Goal: Use online tool/utility: Utilize a website feature to perform a specific function

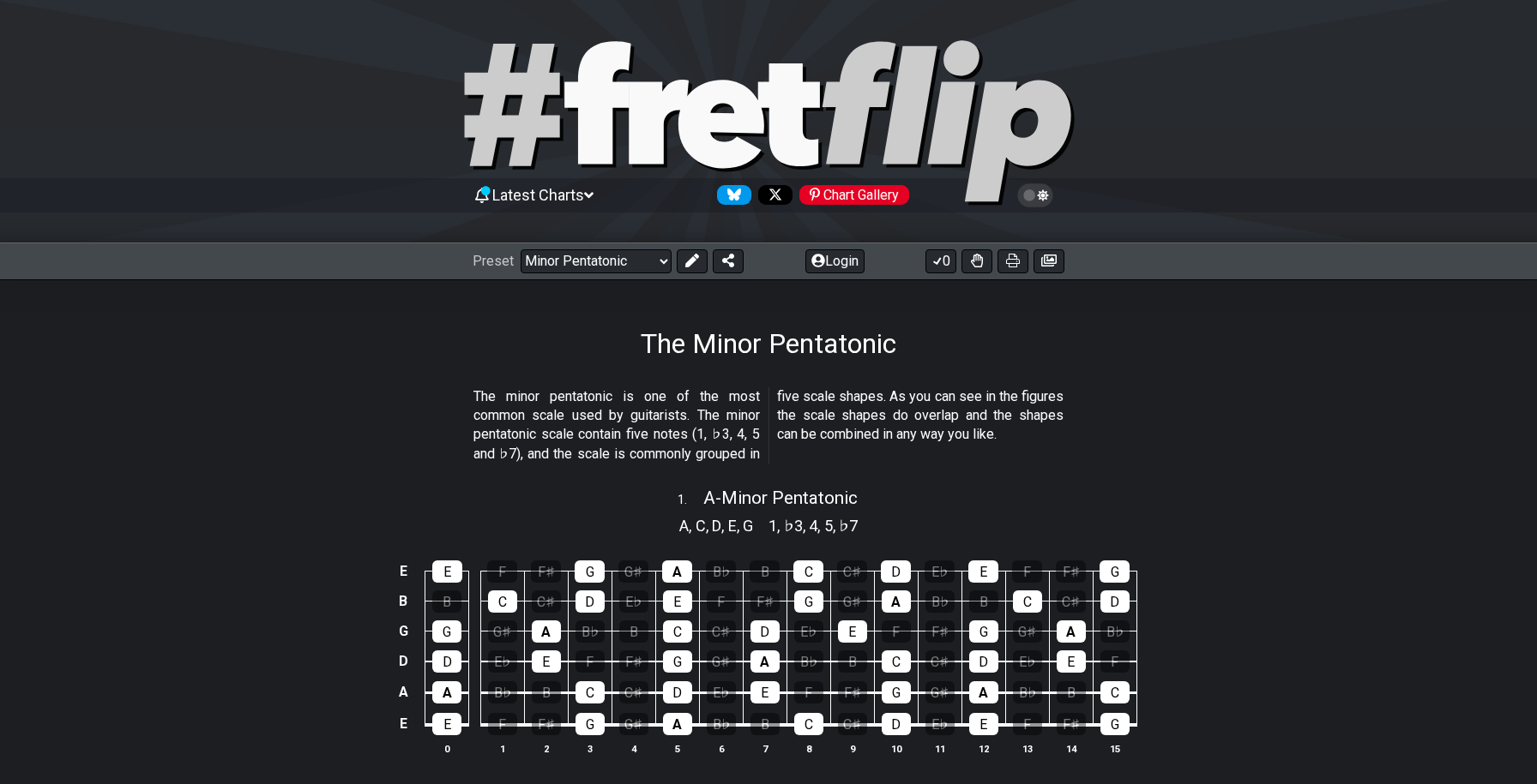
select select "/minor-pentatonic"
select select "D"
select select "C# F# B E G# C#"
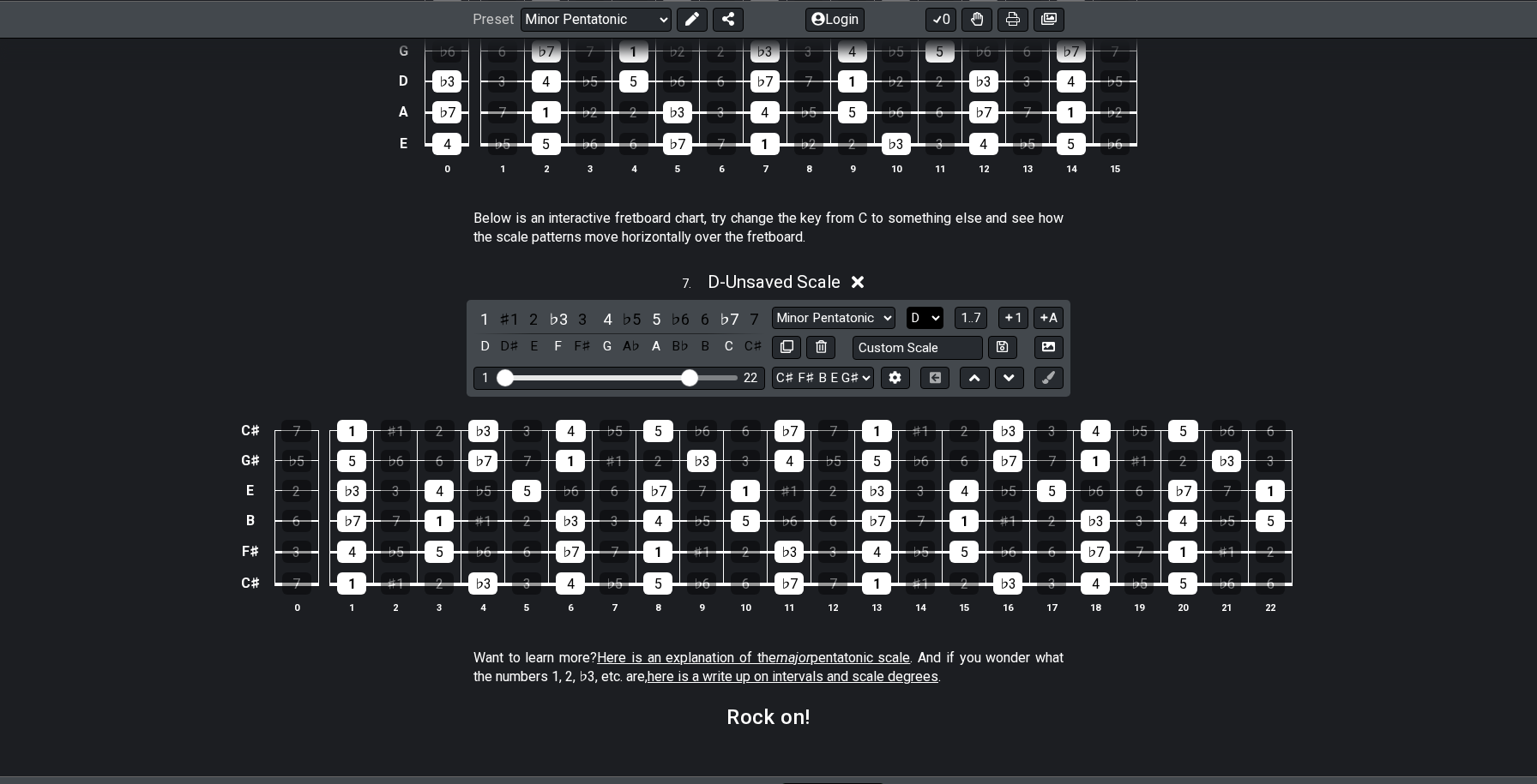
click at [922, 314] on select "A♭ A A♯ B♭ B C C♯ D♭ D D♯ E♭ E F F♯ G♭ G G♯" at bounding box center [925, 318] width 37 height 23
click at [907, 307] on select "A♭ A A♯ B♭ B C C♯ D♭ D D♯ E♭ E F F♯ G♭ G G♯" at bounding box center [925, 318] width 37 height 23
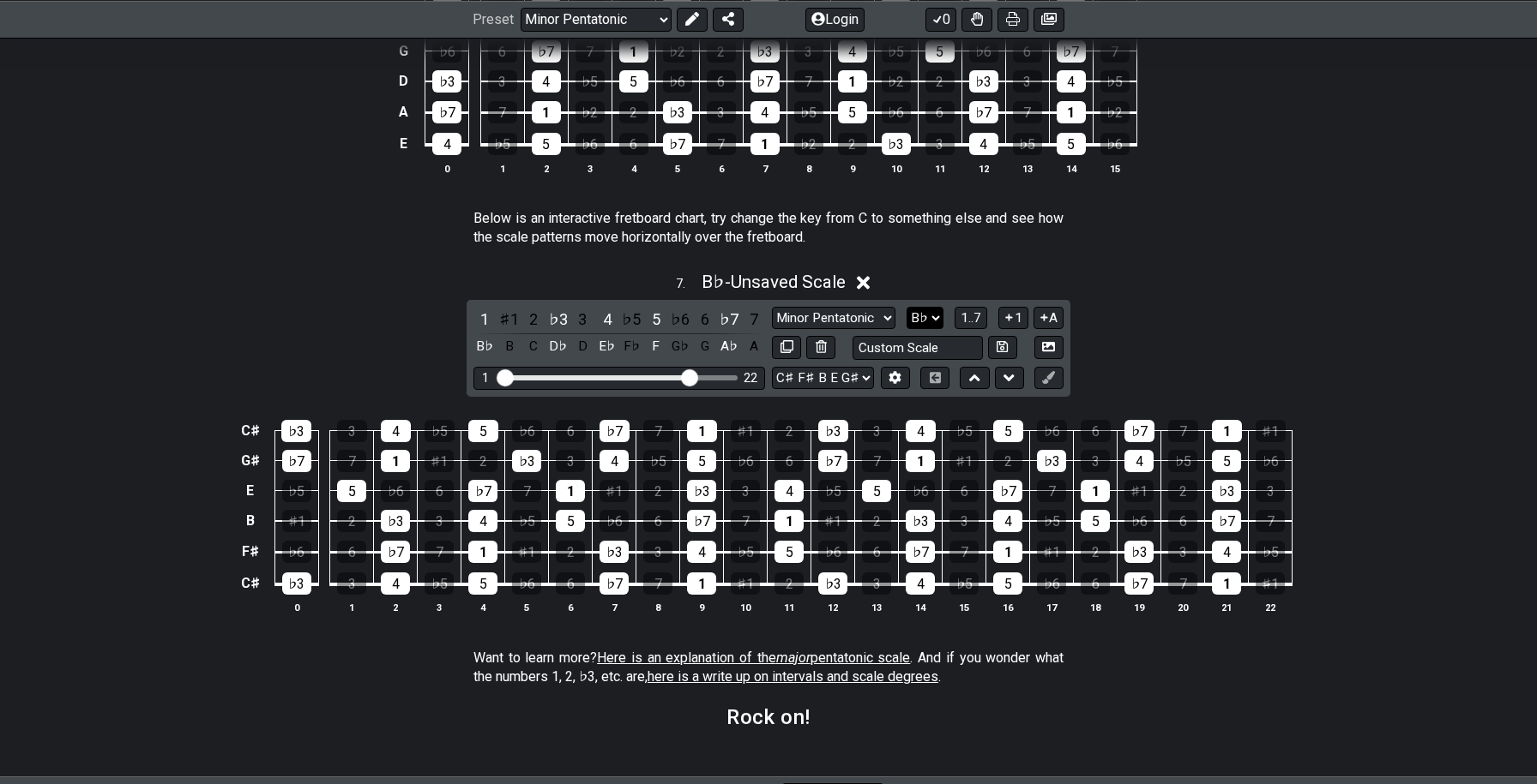
click at [925, 307] on select "A♭ A A♯ B♭ B C C♯ D♭ D D♯ E♭ E F F♯ G♭ G G♯" at bounding box center [925, 318] width 37 height 23
click at [907, 307] on select "A♭ A A♯ B♭ B C C♯ D♭ D D♯ E♭ E F F♯ G♭ G G♯" at bounding box center [925, 318] width 37 height 23
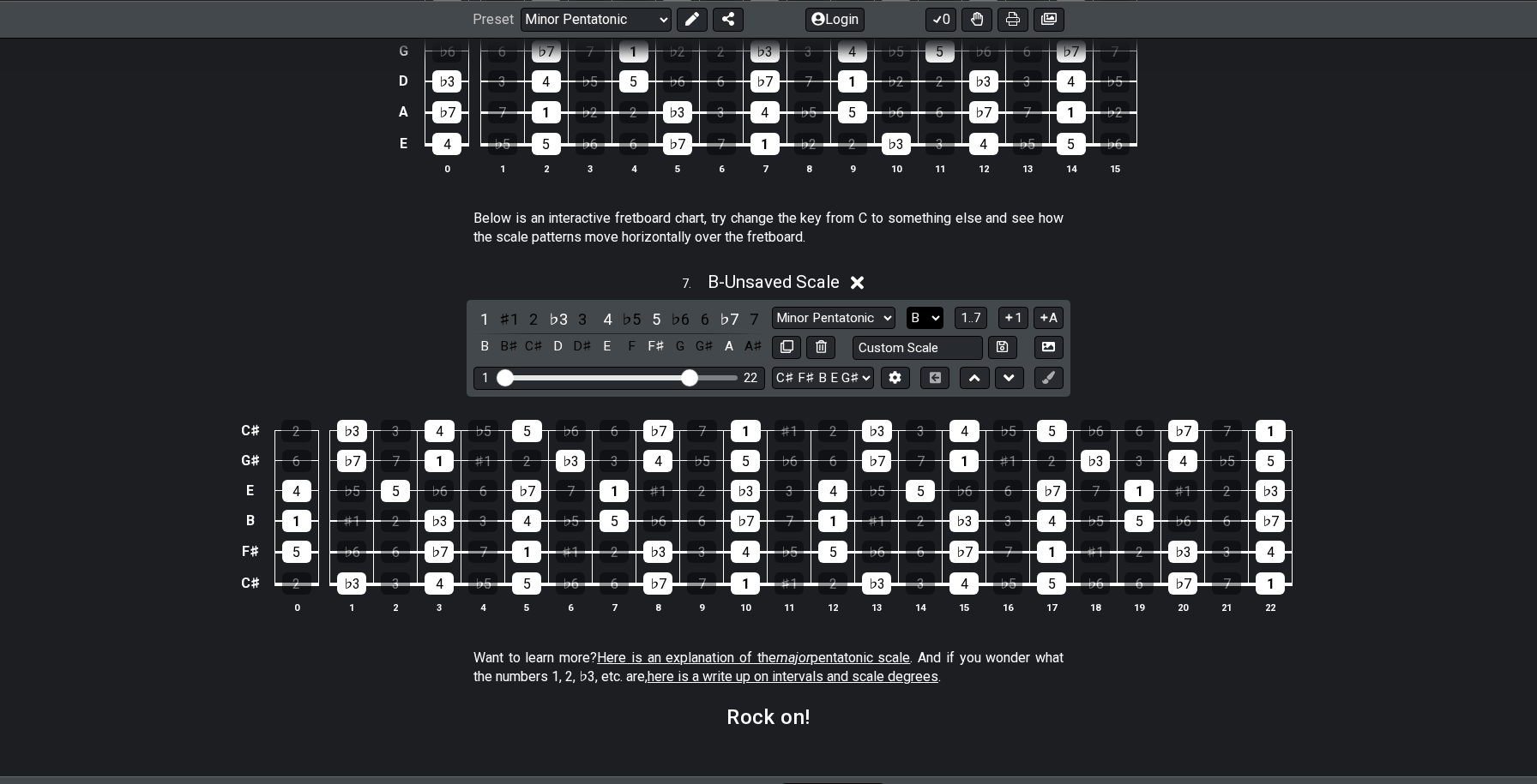
click at [932, 316] on select "A♭ A A♯ B♭ B C C♯ D♭ D D♯ E♭ E F F♯ G♭ G G♯" at bounding box center [925, 318] width 37 height 23
click at [907, 307] on select "A♭ A A♯ B♭ B C C♯ D♭ D D♯ E♭ E F F♯ G♭ G G♯" at bounding box center [925, 318] width 37 height 23
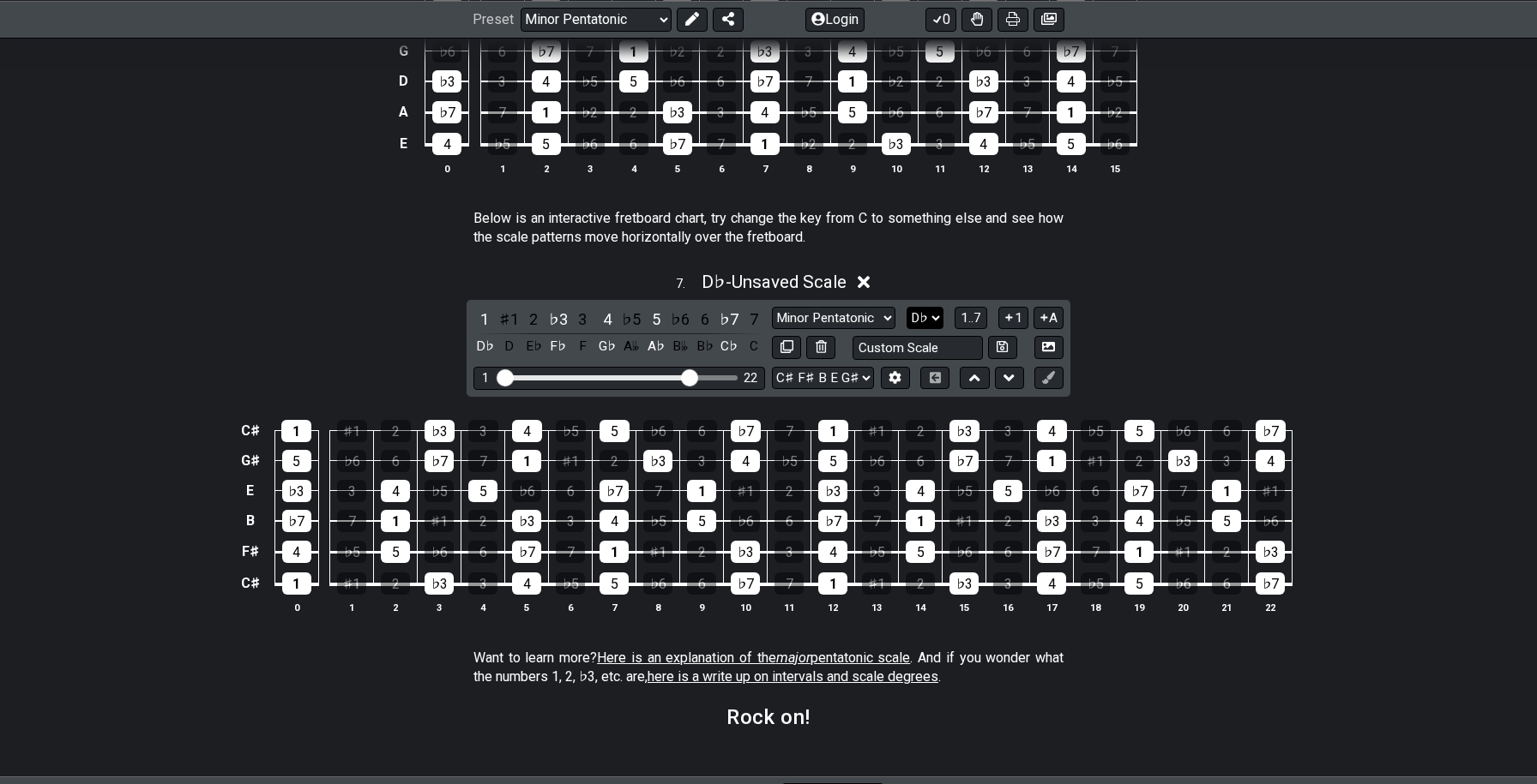
click at [929, 314] on select "A♭ A A♯ B♭ B C C♯ D♭ D D♯ E♭ E F F♯ G♭ G G♯" at bounding box center [925, 318] width 37 height 23
click at [907, 307] on select "A♭ A A♯ B♭ B C C♯ D♭ D D♯ E♭ E F F♯ G♭ G G♯" at bounding box center [925, 318] width 37 height 23
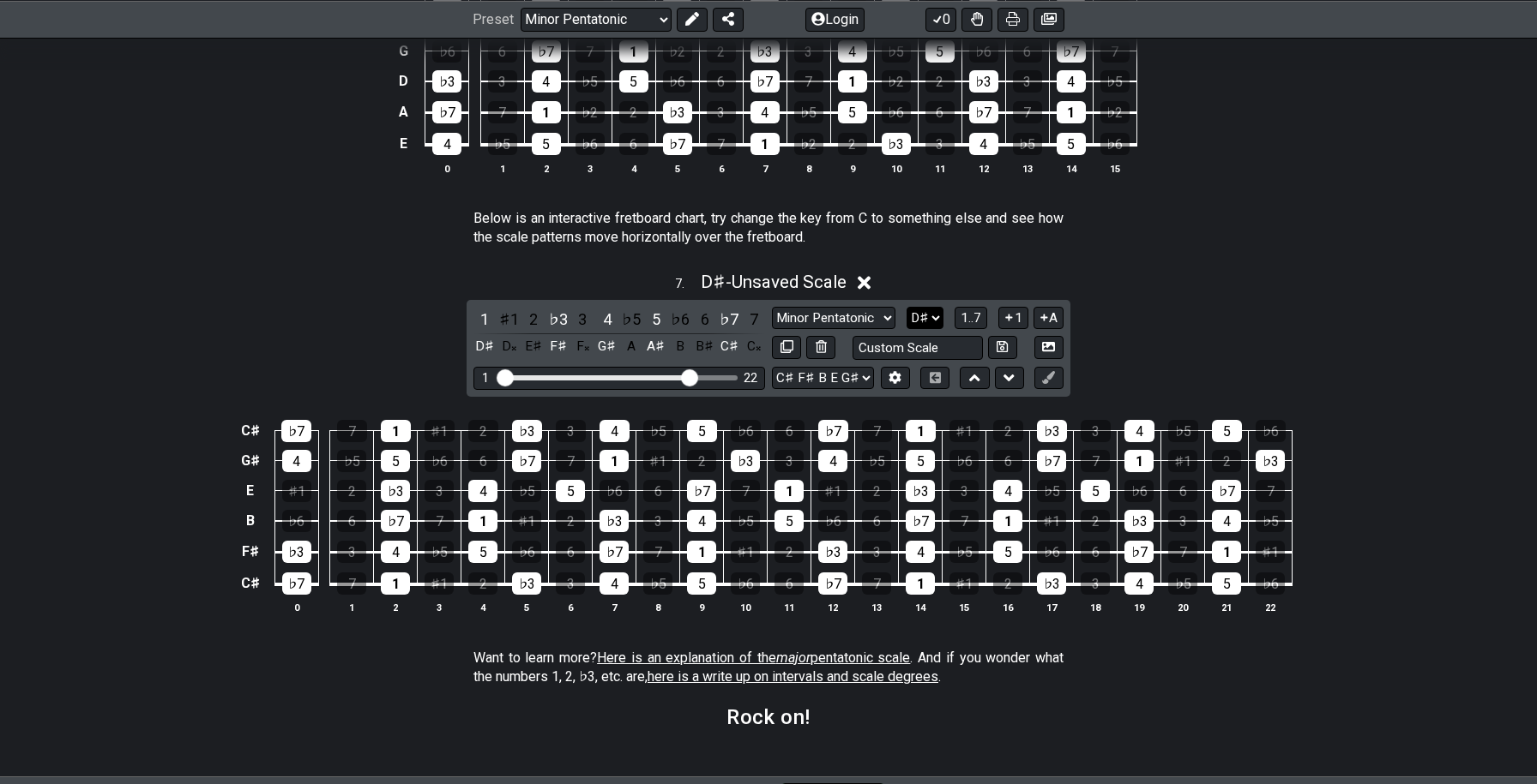
click at [931, 311] on select "A♭ A A♯ B♭ B C C♯ D♭ D D♯ E♭ E F F♯ G♭ G G♯" at bounding box center [925, 318] width 37 height 23
click at [907, 307] on select "A♭ A A♯ B♭ B C C♯ D♭ D D♯ E♭ E F F♯ G♭ G G♯" at bounding box center [925, 318] width 37 height 23
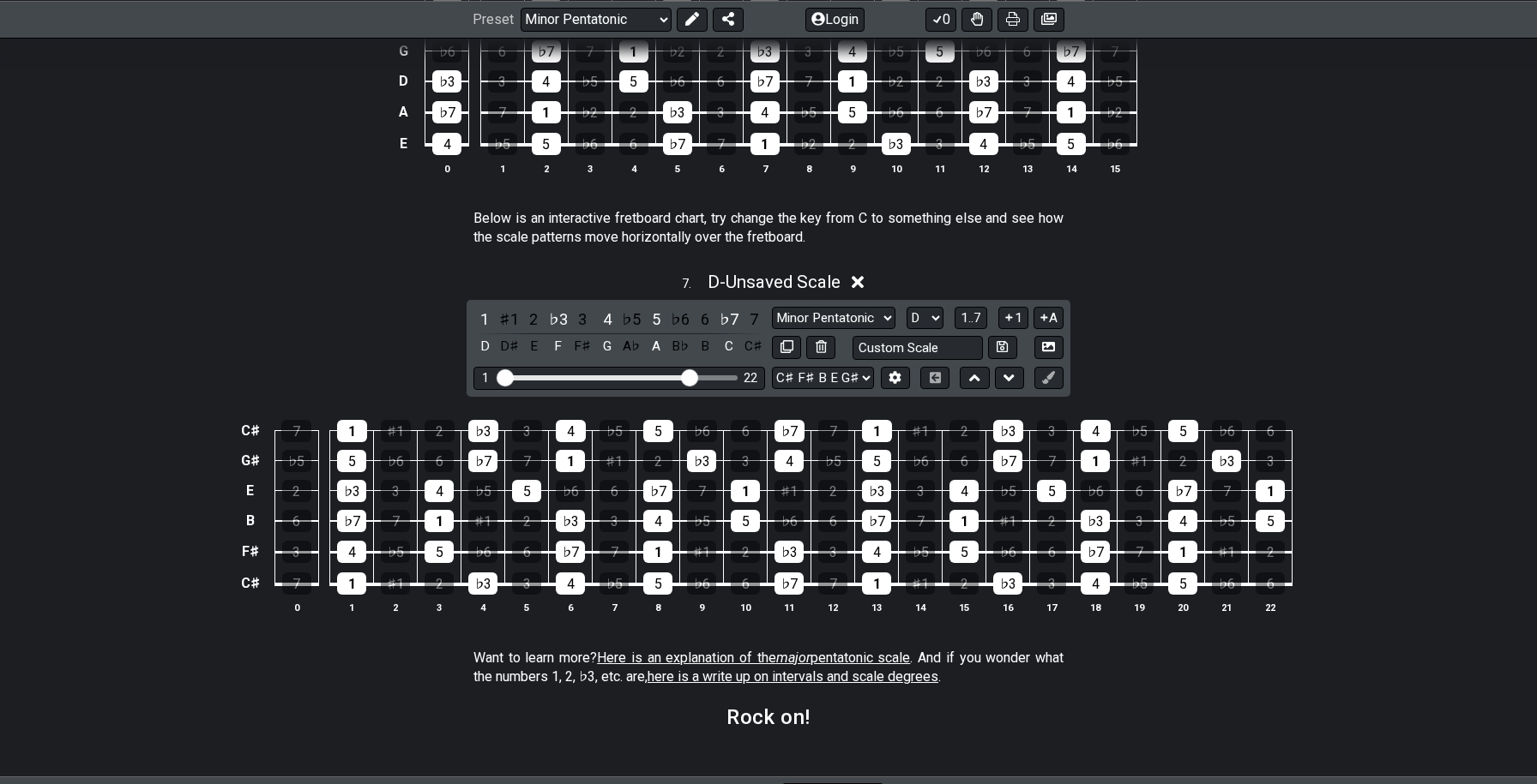
drag, startPoint x: 928, startPoint y: 299, endPoint x: 1371, endPoint y: -88, distance: 588.2
click at [935, 310] on select "A♭ A A♯ B♭ B C C♯ D♭ D D♯ E♭ E F F♯ G♭ G G♯" at bounding box center [925, 318] width 37 height 23
click at [907, 307] on select "A♭ A A♯ B♭ B C C♯ D♭ D D♯ E♭ E F F♯ G♭ G G♯" at bounding box center [925, 318] width 37 height 23
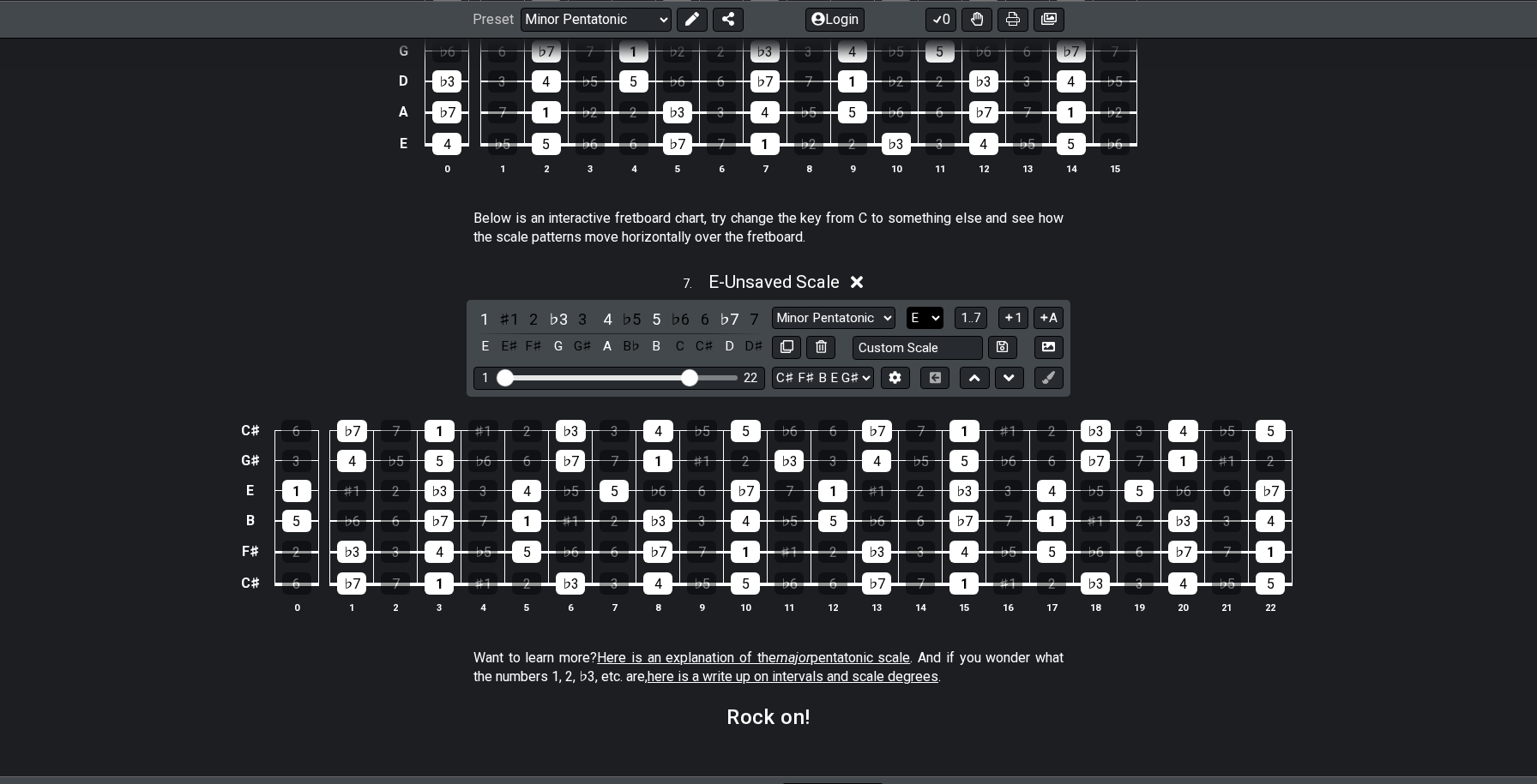
click at [932, 316] on select "A♭ A A♯ B♭ B C C♯ D♭ D D♯ E♭ E F F♯ G♭ G G♯" at bounding box center [925, 318] width 37 height 23
click at [920, 313] on select "A♭ A A♯ B♭ B C C♯ D♭ D D♯ E♭ E F F♯ G♭ G G♯" at bounding box center [925, 318] width 37 height 23
click at [907, 307] on select "A♭ A A♯ B♭ B C C♯ D♭ D D♯ E♭ E F F♯ G♭ G G♯" at bounding box center [925, 318] width 37 height 23
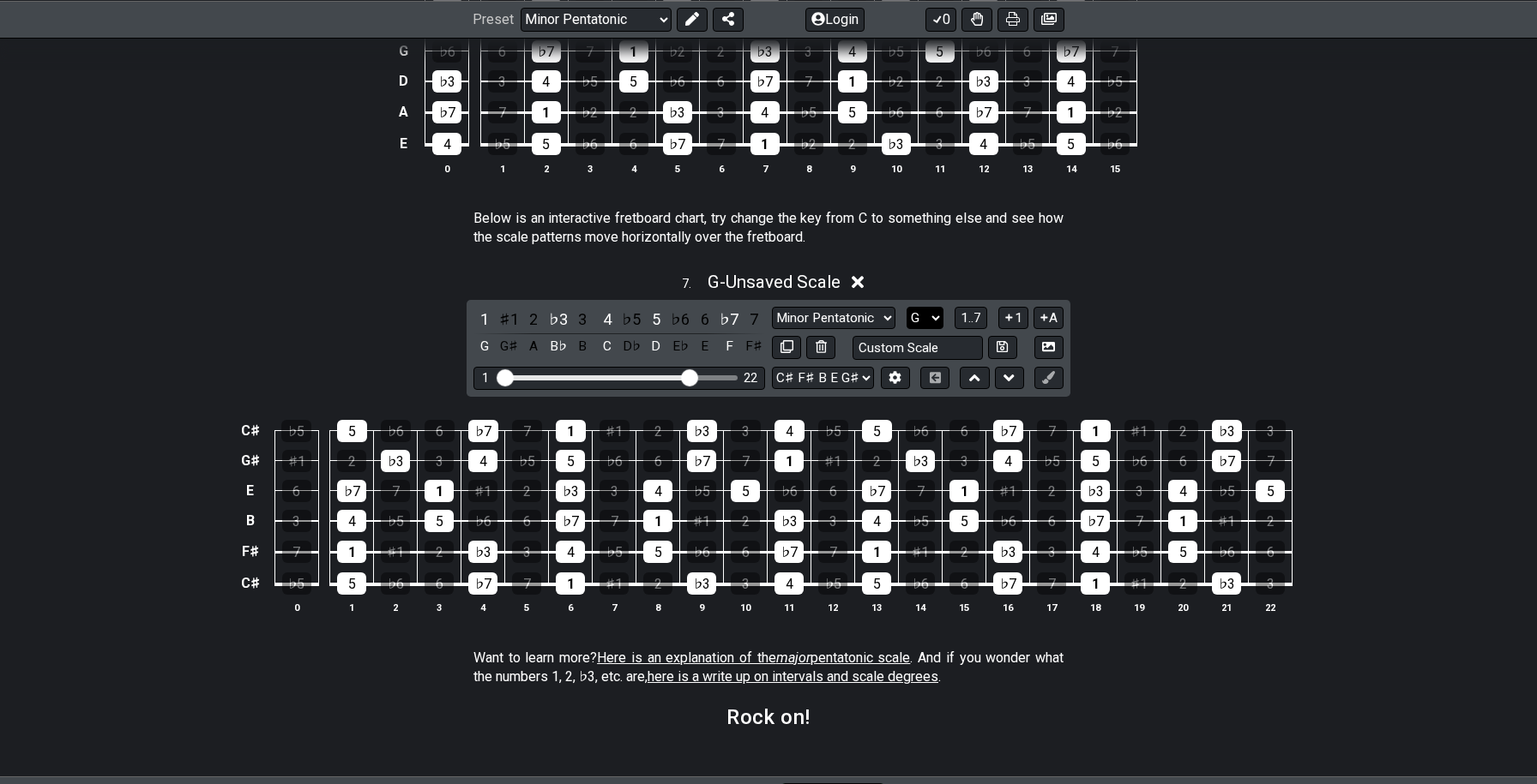
click at [926, 308] on select "A♭ A A♯ B♭ B C C♯ D♭ D D♯ E♭ E F F♯ G♭ G G♯" at bounding box center [925, 318] width 37 height 23
select select "A"
click at [907, 307] on select "A♭ A A♯ B♭ B C C♯ D♭ D D♯ E♭ E F F♯ G♭ G G♯" at bounding box center [925, 318] width 37 height 23
